Goal: Task Accomplishment & Management: Use online tool/utility

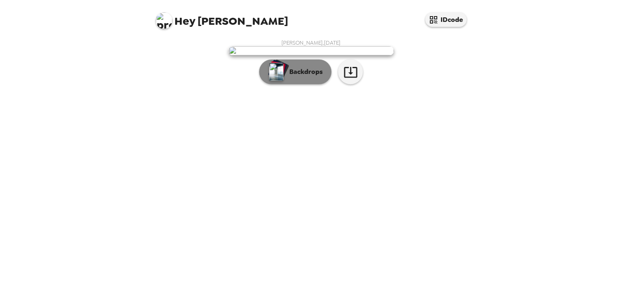
click at [305, 77] on p "Backdrops" at bounding box center [304, 72] width 38 height 10
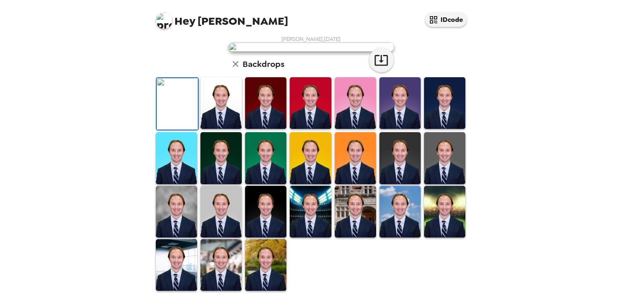
scroll to position [198, 0]
click at [181, 216] on img at bounding box center [176, 212] width 41 height 52
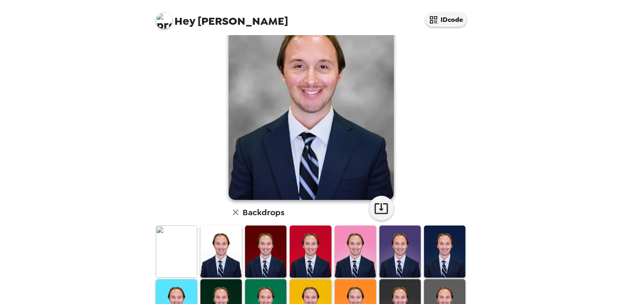
scroll to position [59, 0]
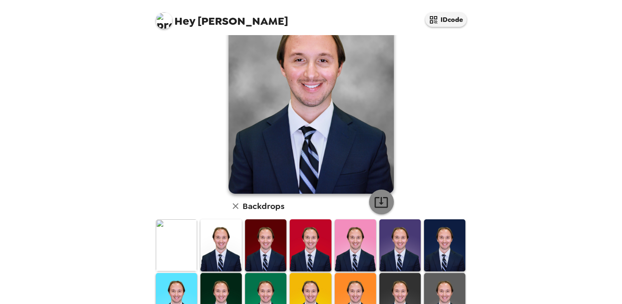
click at [379, 203] on icon "button" at bounding box center [380, 202] width 13 height 11
click at [447, 288] on img at bounding box center [444, 299] width 41 height 52
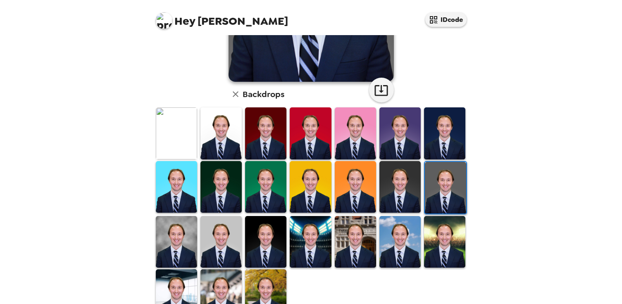
scroll to position [193, 0]
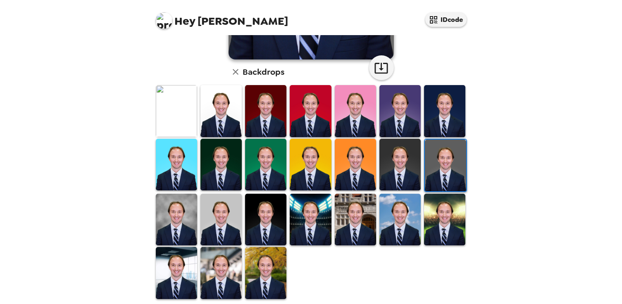
click at [229, 222] on img at bounding box center [220, 220] width 41 height 52
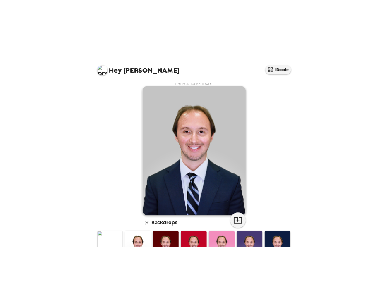
scroll to position [22, 0]
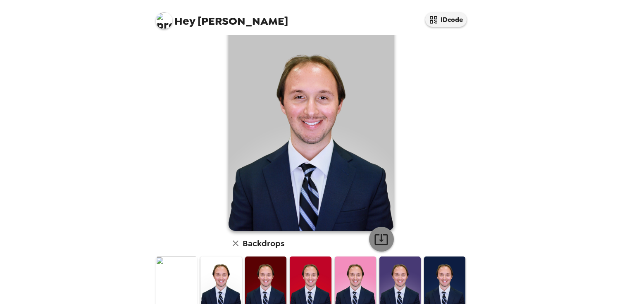
click at [381, 243] on icon "button" at bounding box center [381, 239] width 14 height 14
